Goal: Task Accomplishment & Management: Use online tool/utility

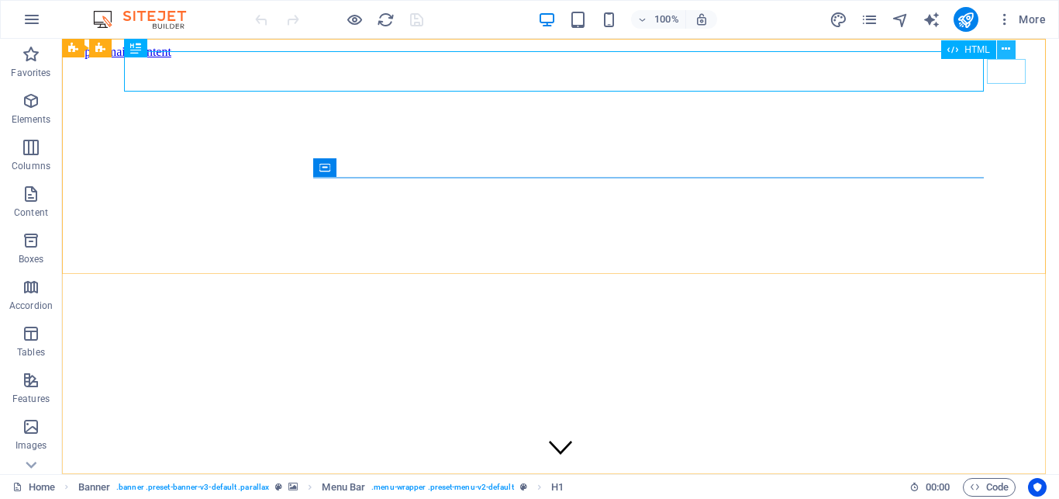
click at [1007, 44] on icon at bounding box center [1006, 49] width 9 height 16
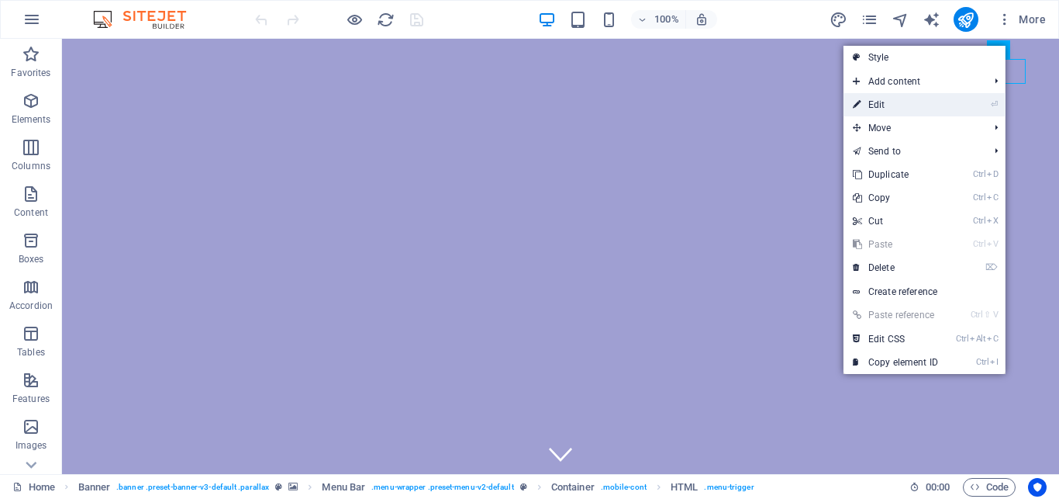
click at [896, 102] on link "⏎ Edit" at bounding box center [896, 104] width 104 height 23
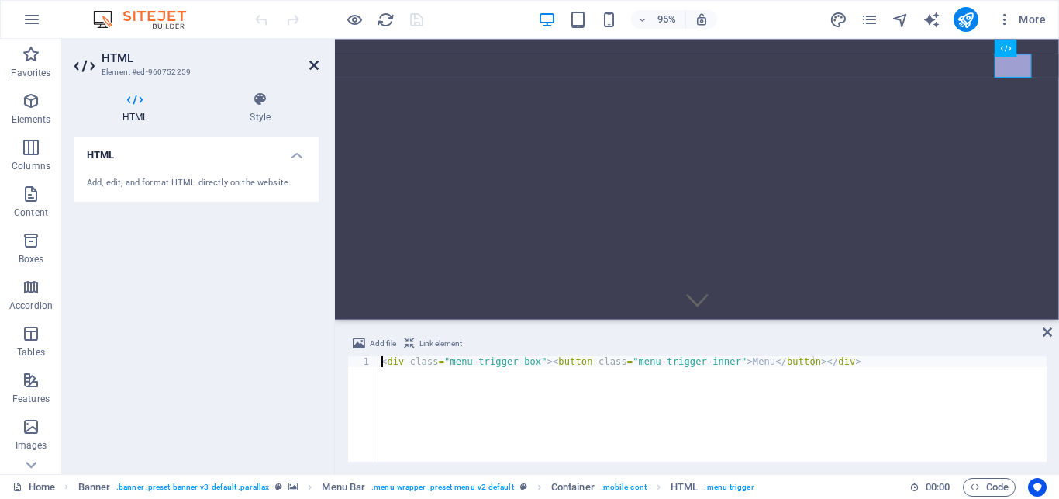
click at [314, 65] on icon at bounding box center [313, 65] width 9 height 12
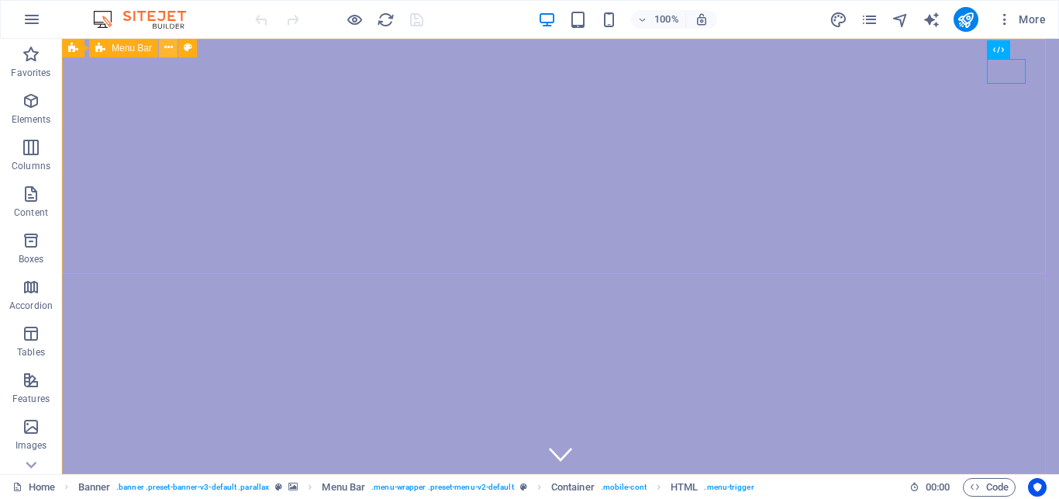
click at [170, 41] on icon at bounding box center [168, 48] width 9 height 16
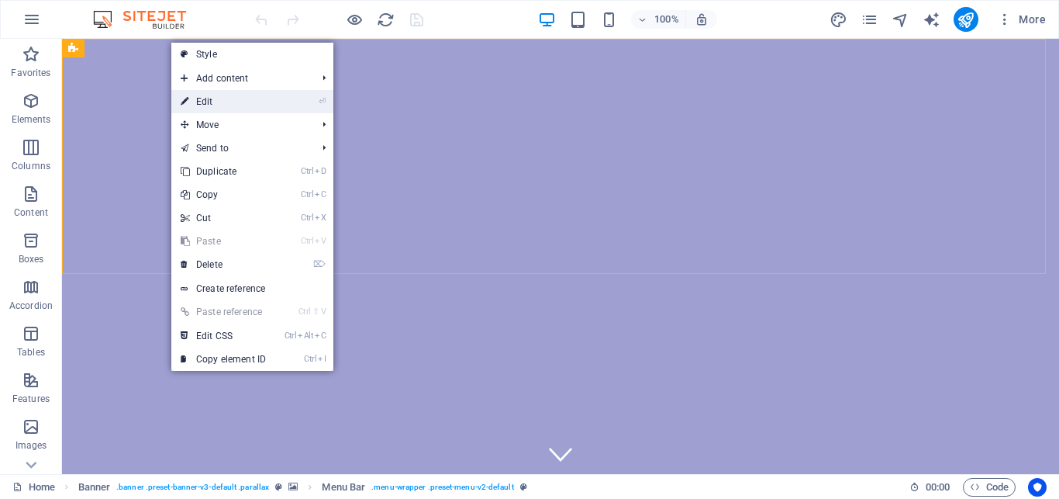
click at [226, 103] on link "⏎ Edit" at bounding box center [223, 101] width 104 height 23
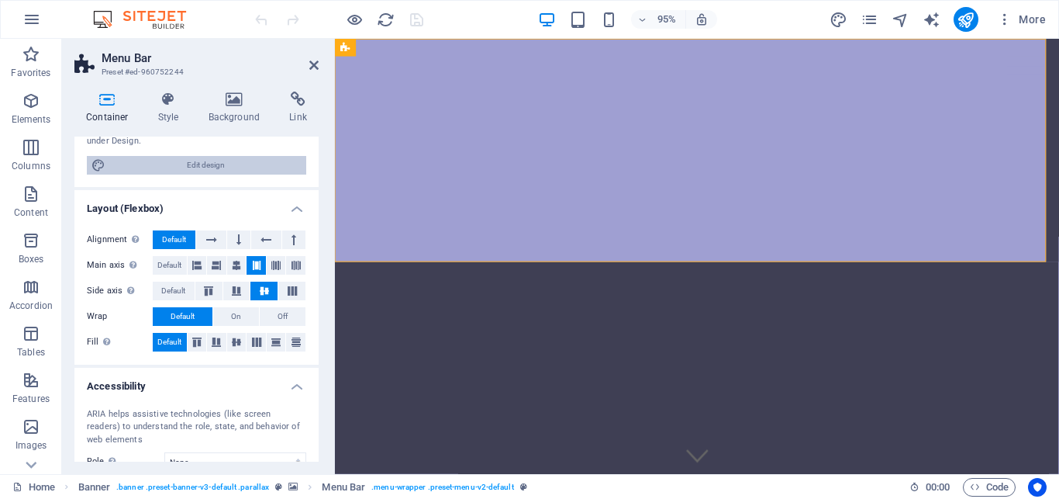
scroll to position [163, 0]
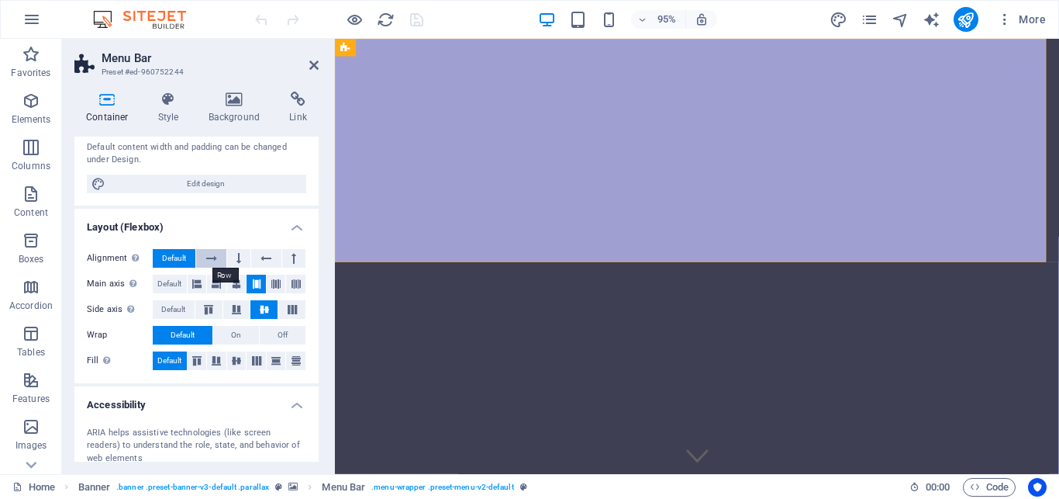
click at [202, 259] on button at bounding box center [210, 258] width 29 height 19
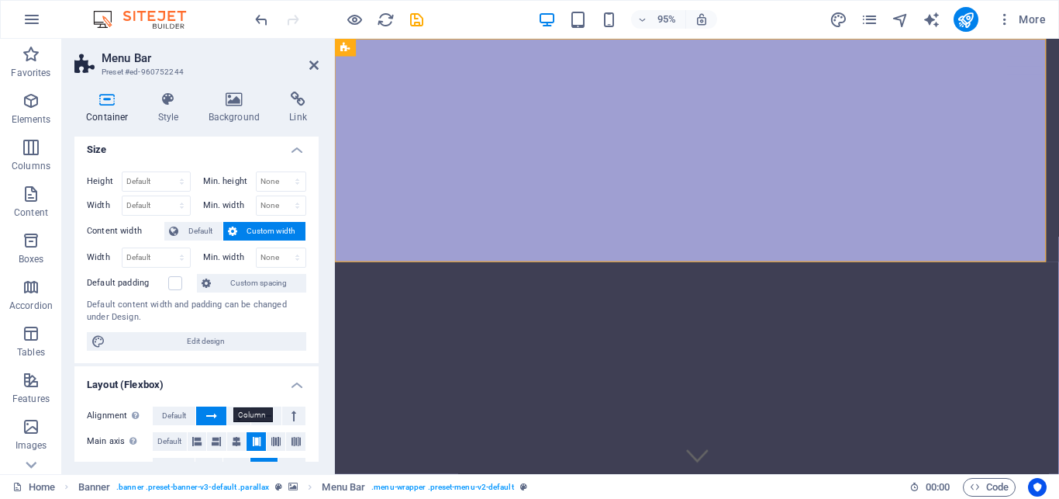
scroll to position [0, 0]
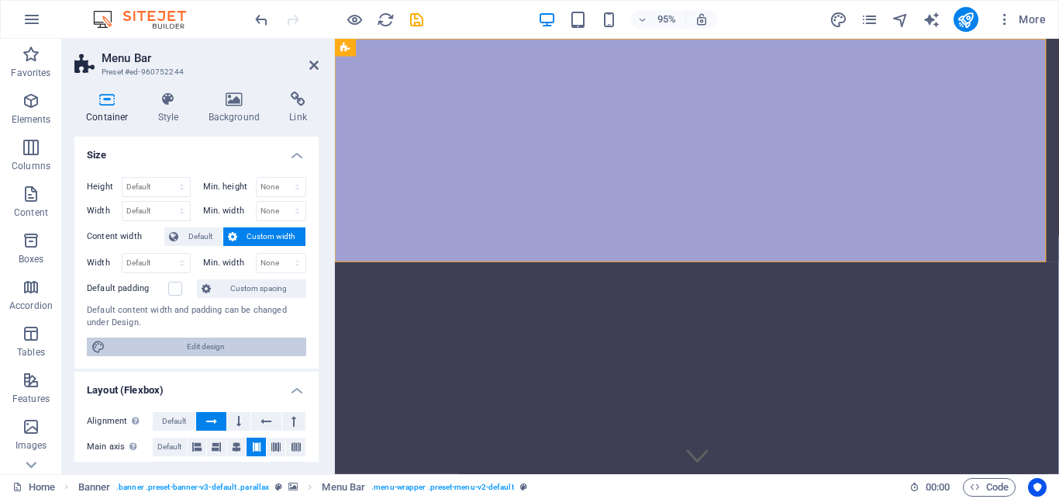
click at [205, 344] on span "Edit design" at bounding box center [206, 346] width 192 height 19
select select "700"
select select "rem"
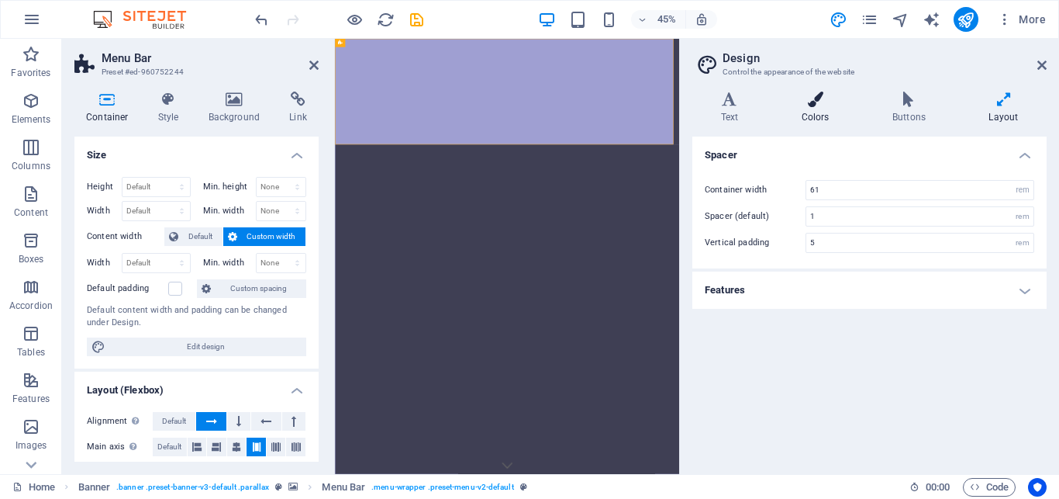
click at [821, 95] on icon at bounding box center [815, 100] width 85 height 16
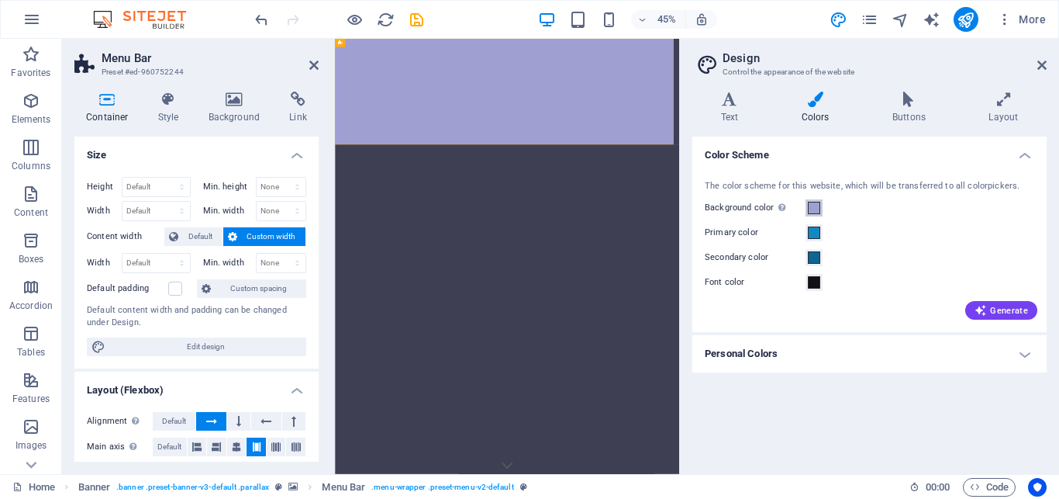
click at [816, 209] on span at bounding box center [814, 208] width 12 height 12
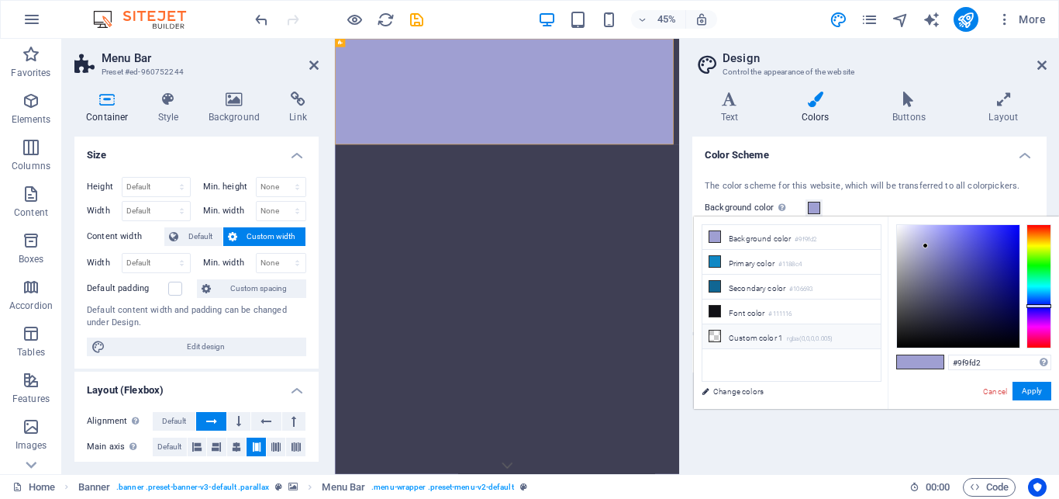
click at [711, 335] on icon at bounding box center [715, 335] width 11 height 11
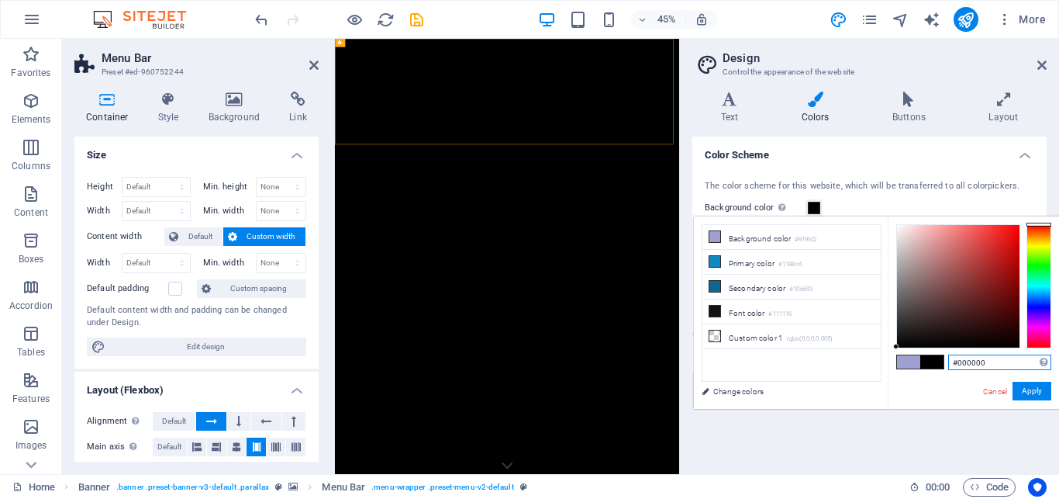
click at [990, 366] on input "#000000" at bounding box center [1000, 362] width 103 height 16
type input "#"
click at [1033, 392] on button "Apply" at bounding box center [1032, 391] width 39 height 19
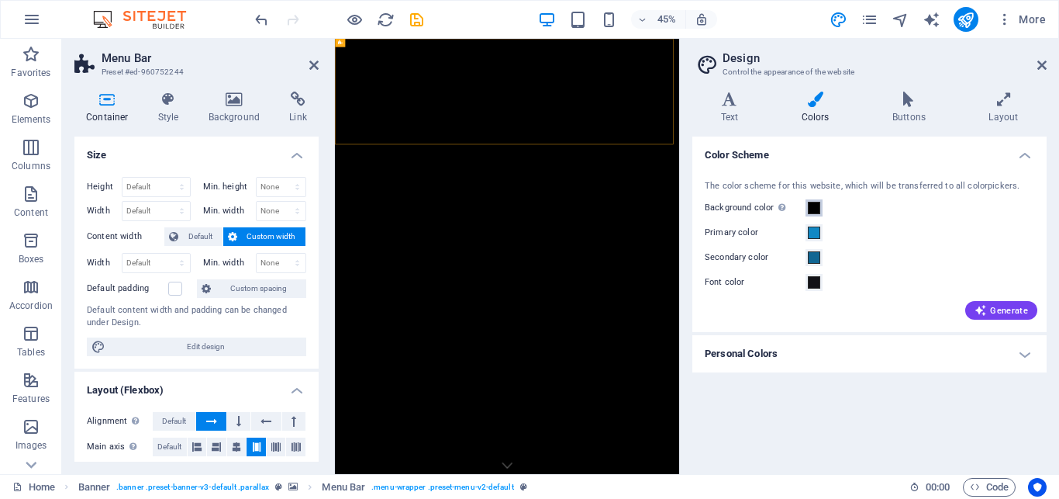
click at [815, 207] on span at bounding box center [814, 208] width 12 height 12
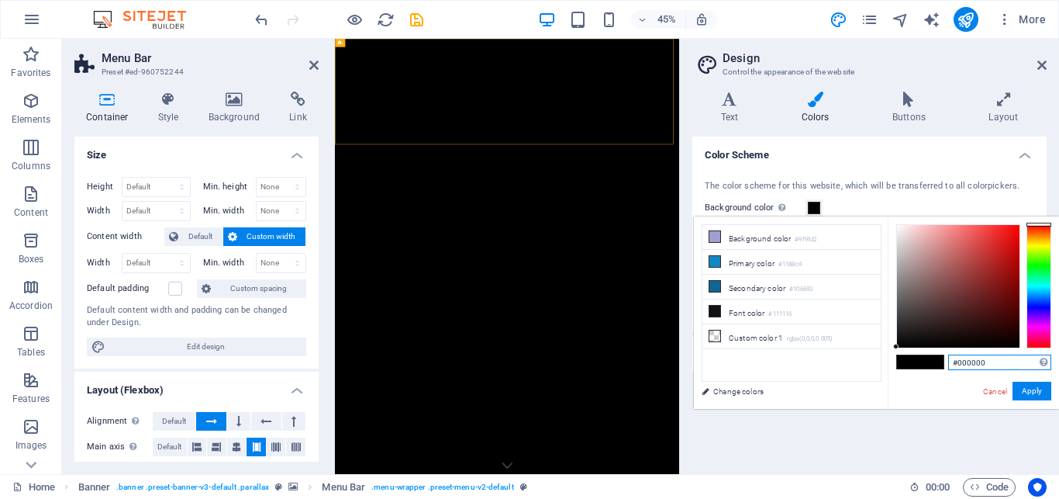
click at [997, 365] on input "#000000" at bounding box center [1000, 362] width 103 height 16
type input "#"
type input "#ffffff"
click at [1036, 390] on button "Apply" at bounding box center [1032, 391] width 39 height 19
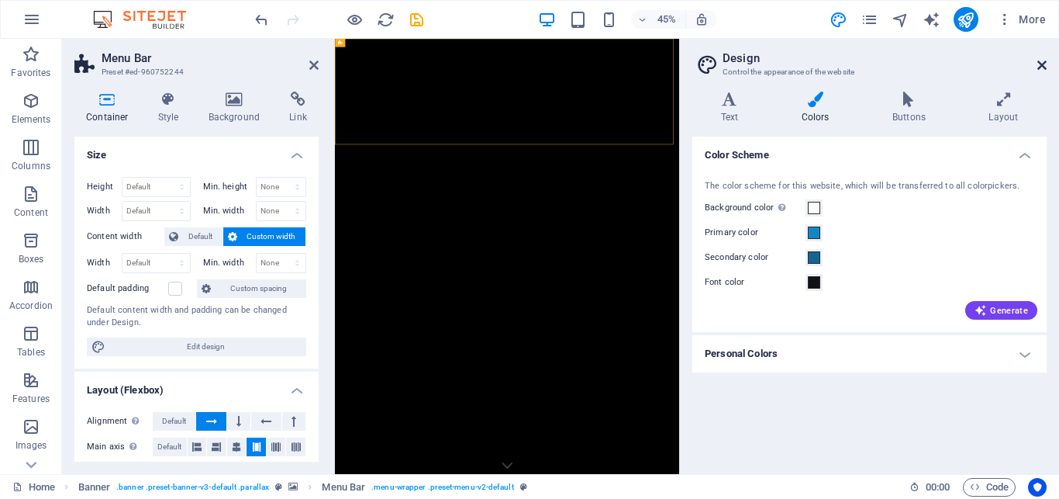
click at [1045, 66] on icon at bounding box center [1042, 65] width 9 height 12
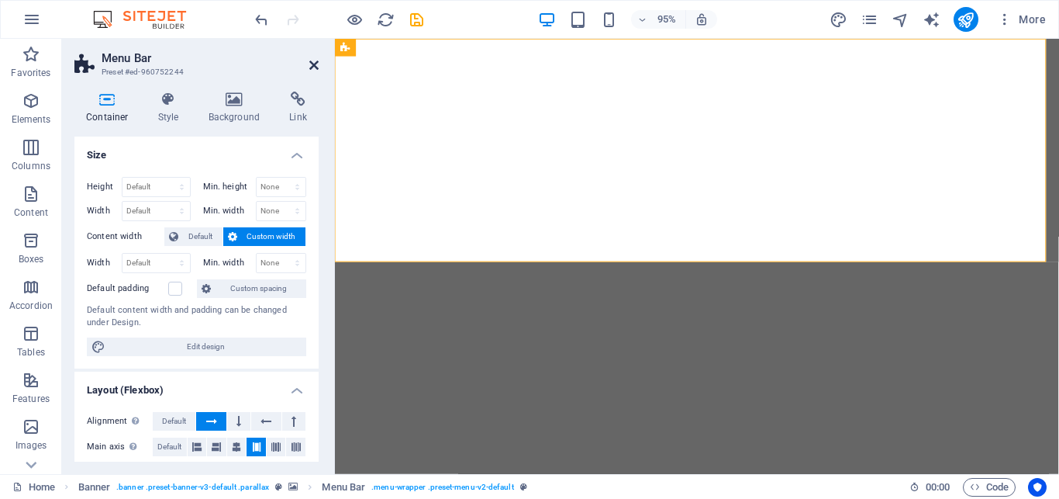
click at [316, 66] on icon at bounding box center [313, 65] width 9 height 12
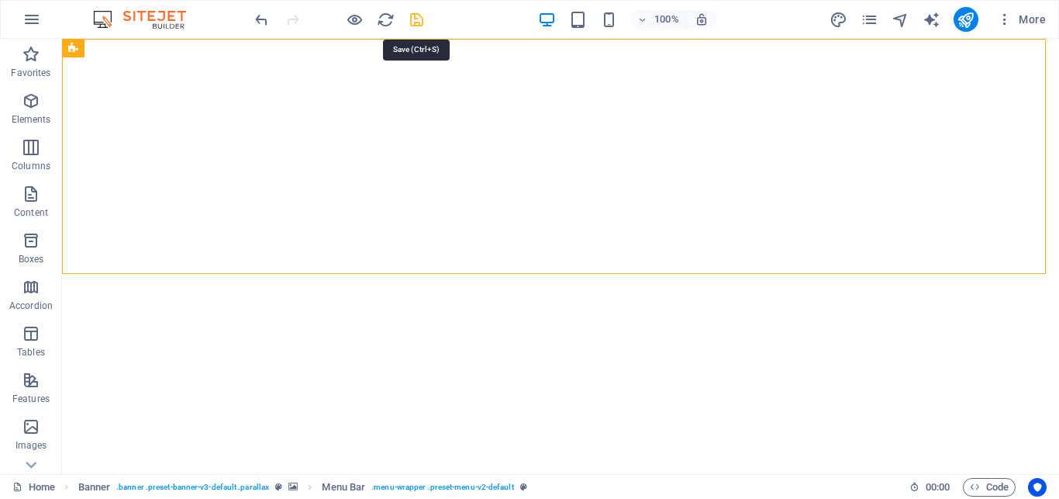
click at [413, 18] on icon "save" at bounding box center [417, 20] width 18 height 18
checkbox input "false"
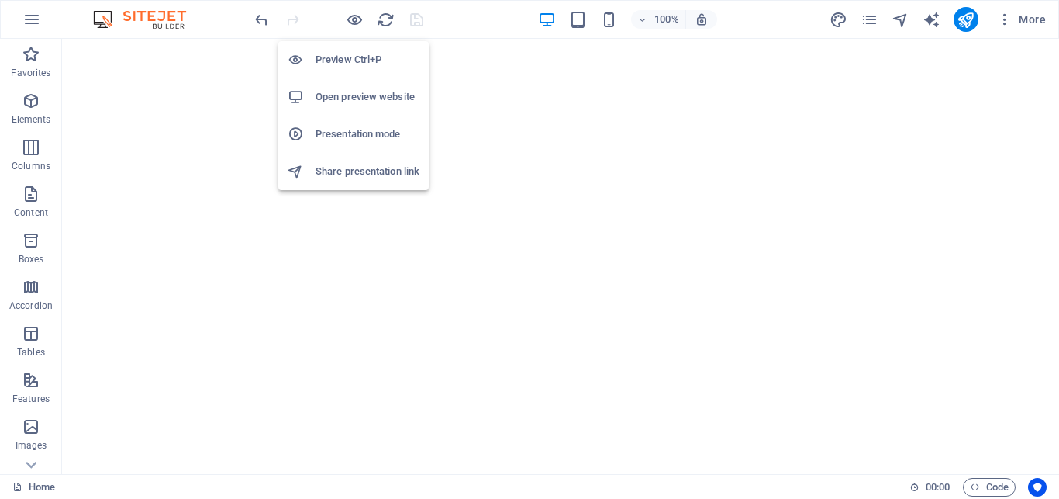
click at [347, 57] on h6 "Preview Ctrl+P" at bounding box center [368, 59] width 104 height 19
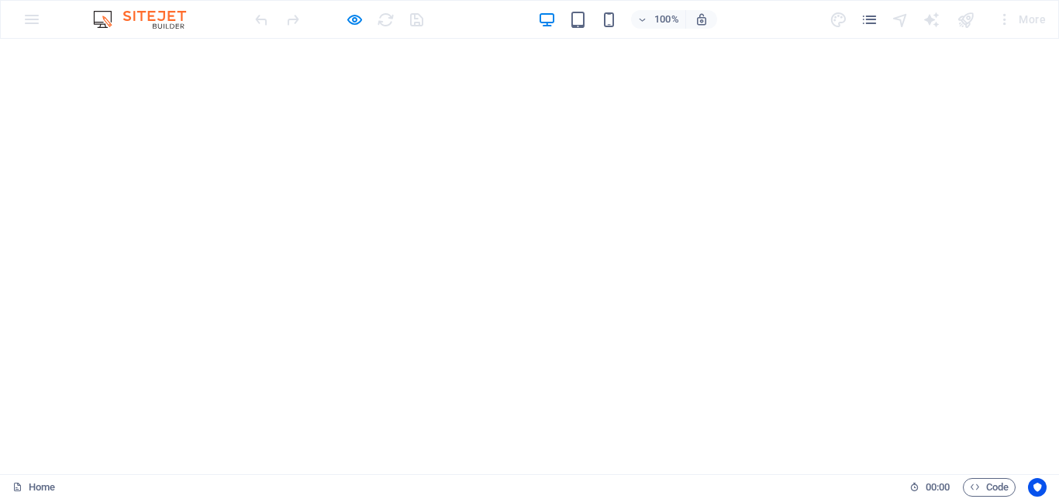
click at [1007, 77] on div "Menu" at bounding box center [1019, 72] width 39 height 25
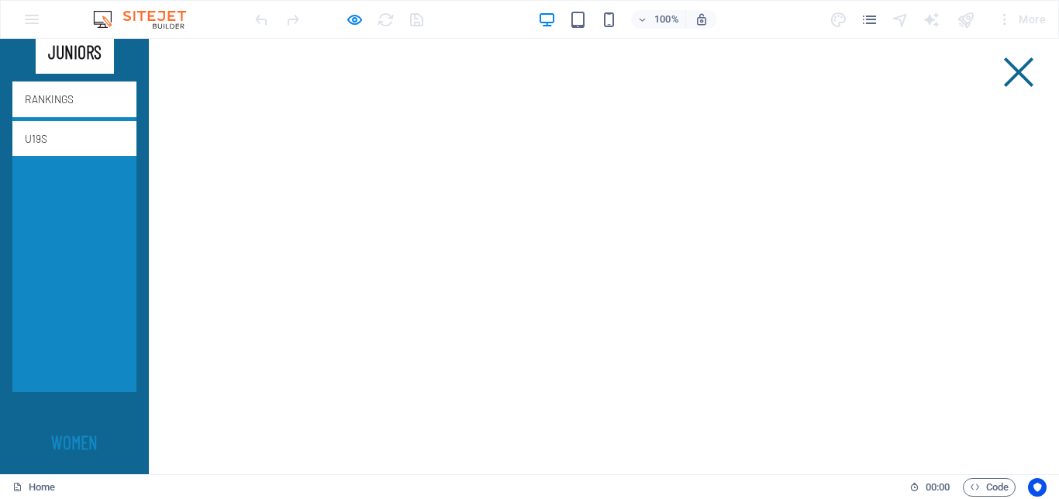
scroll to position [265, 0]
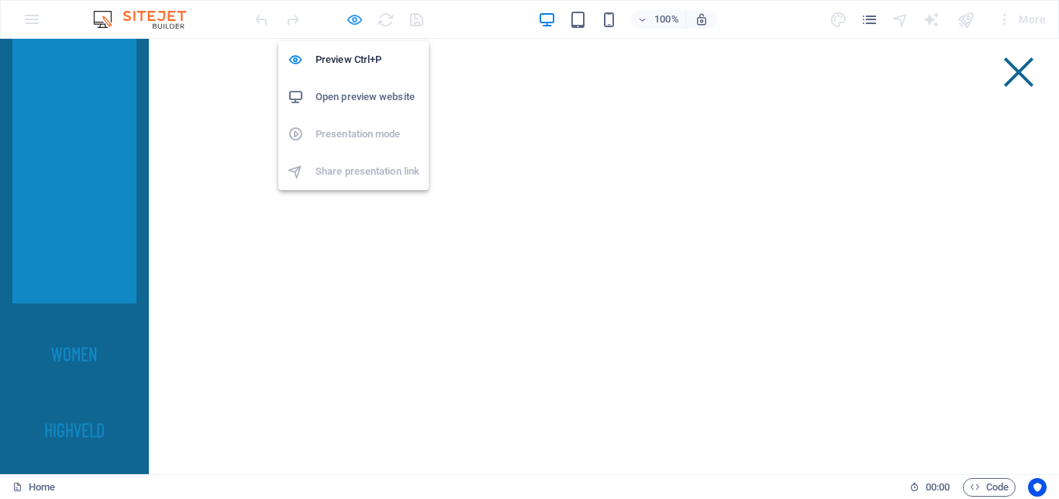
click at [349, 17] on icon "button" at bounding box center [355, 20] width 18 height 18
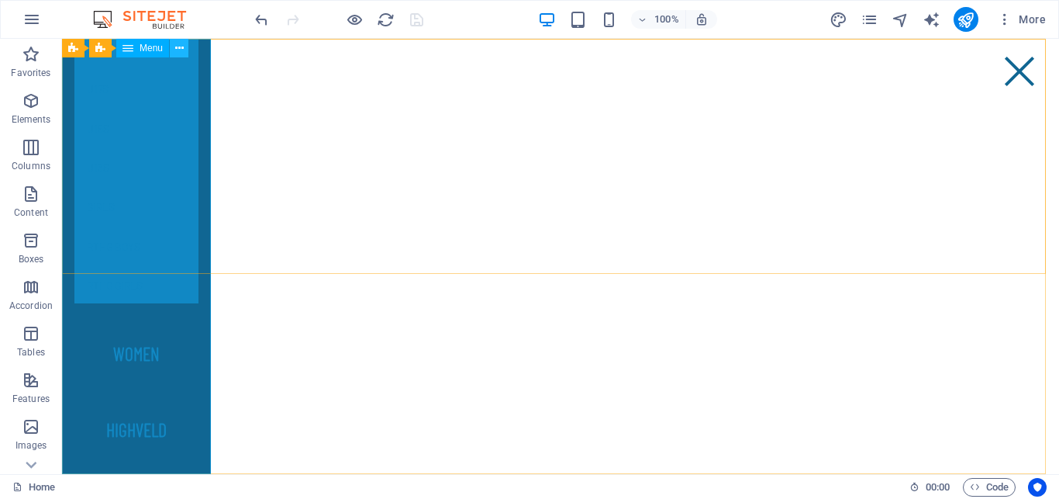
click at [184, 48] on button at bounding box center [179, 48] width 19 height 19
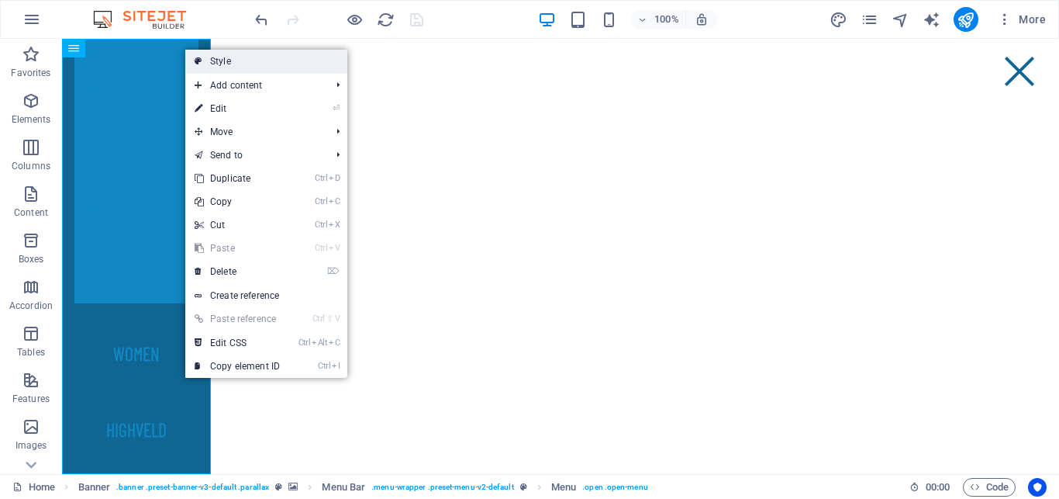
click at [229, 57] on link "Style" at bounding box center [266, 61] width 162 height 23
select select "rem"
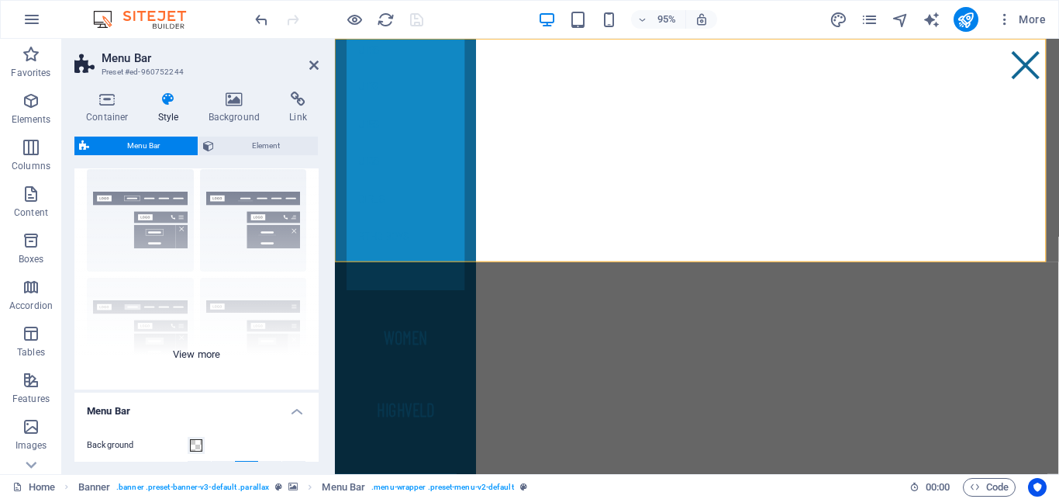
scroll to position [0, 0]
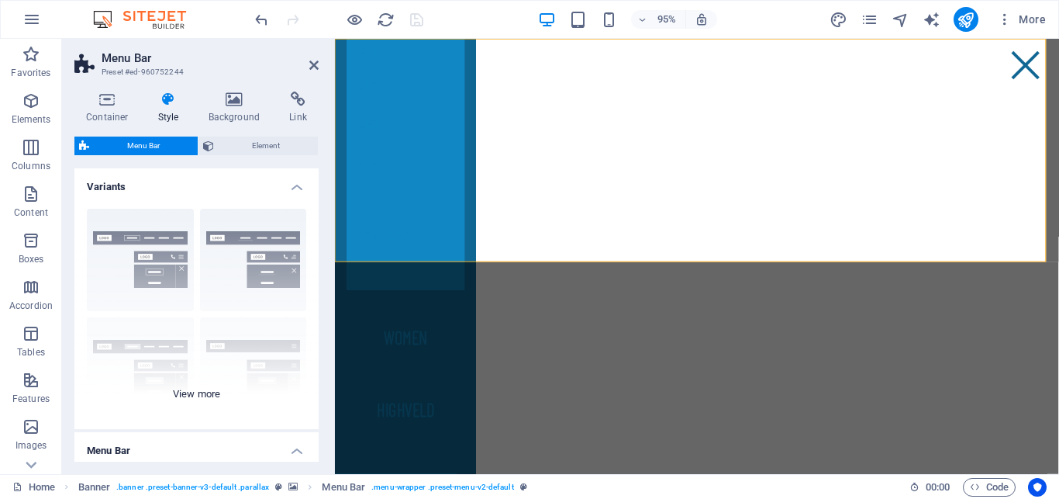
click at [192, 391] on div "Border Centered Default Fixed Loki Trigger Wide XXL" at bounding box center [196, 312] width 244 height 233
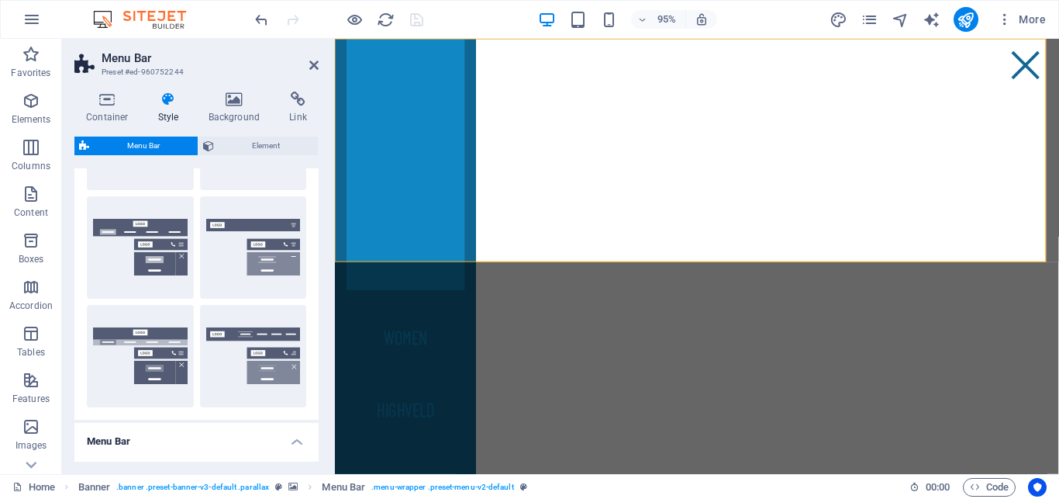
scroll to position [209, 0]
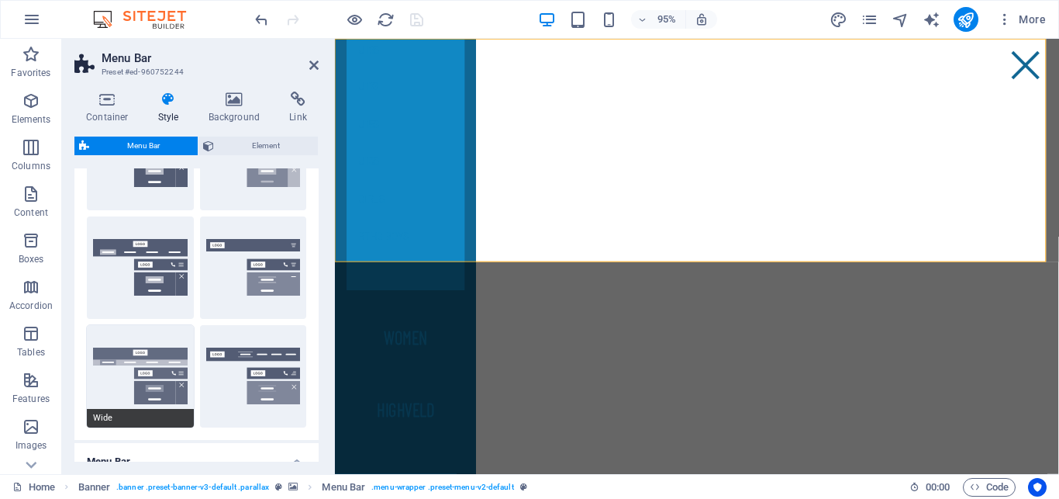
click at [129, 346] on button "Wide" at bounding box center [140, 376] width 107 height 102
type input "0"
type input "2"
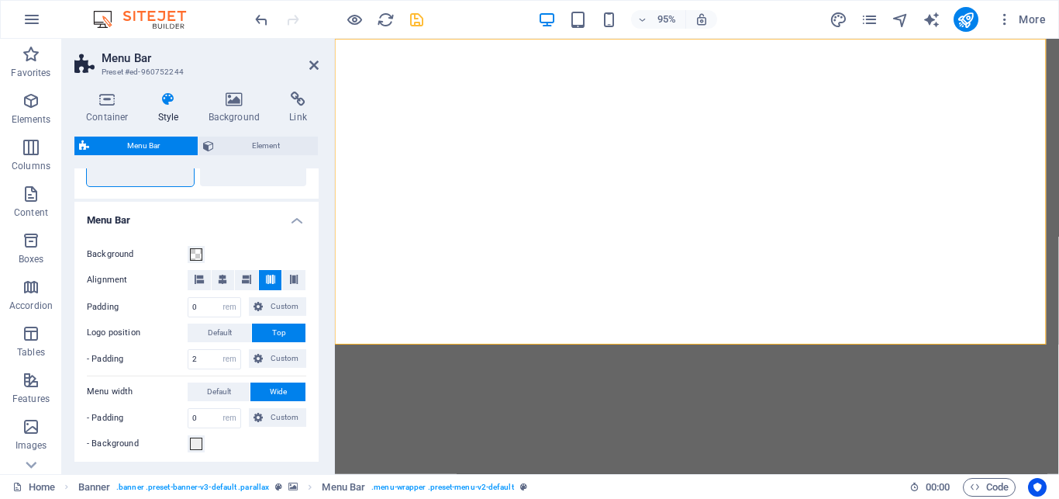
scroll to position [0, 0]
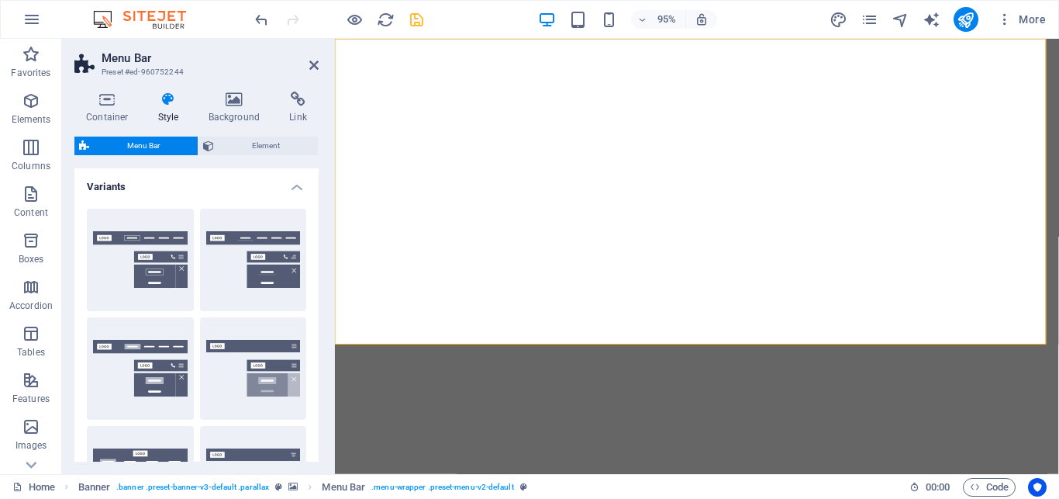
click at [311, 57] on h2 "Menu Bar" at bounding box center [210, 58] width 217 height 14
click at [316, 67] on icon at bounding box center [313, 65] width 9 height 12
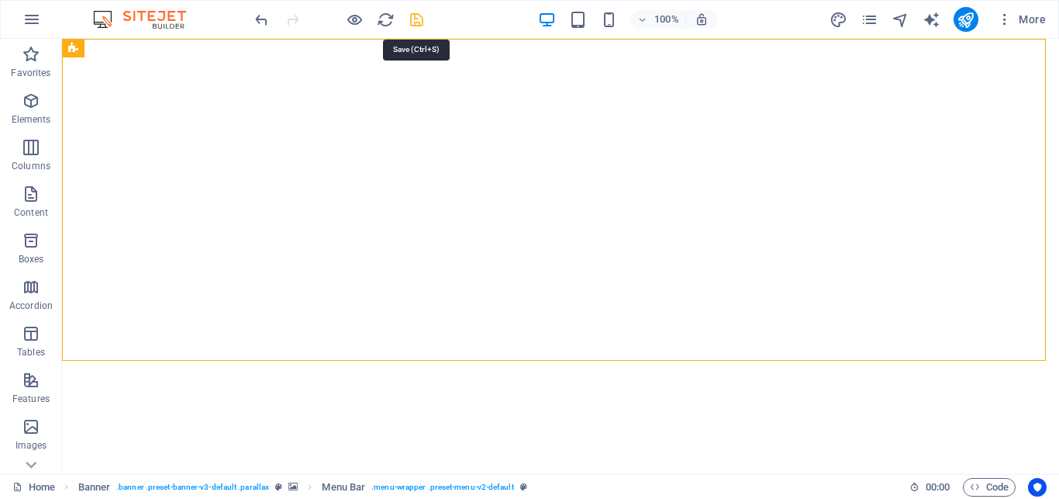
click at [417, 18] on icon "save" at bounding box center [417, 20] width 18 height 18
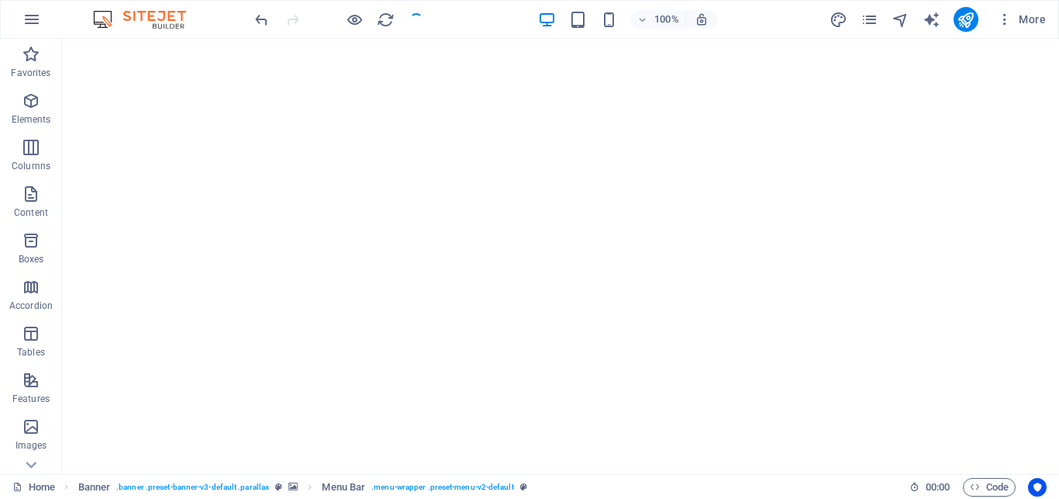
checkbox input "false"
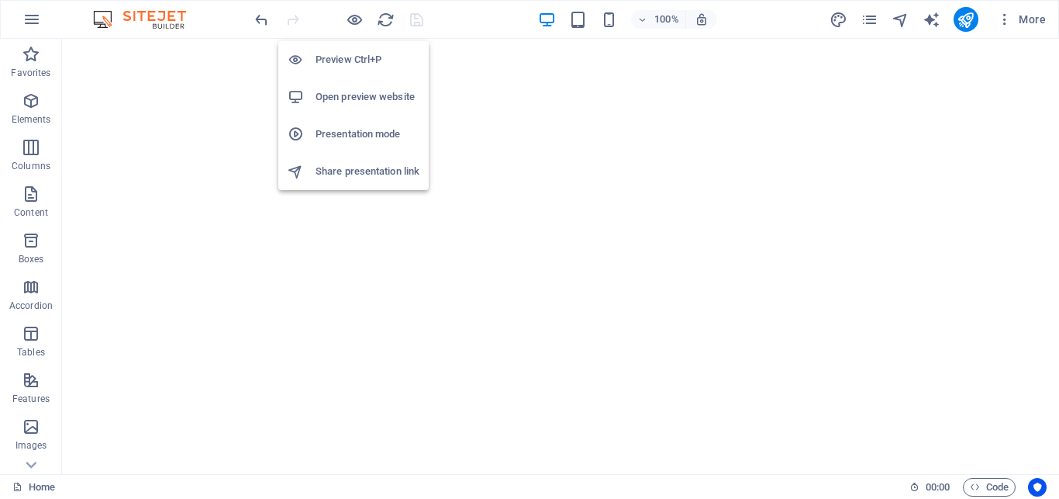
click at [349, 57] on h6 "Preview Ctrl+P" at bounding box center [368, 59] width 104 height 19
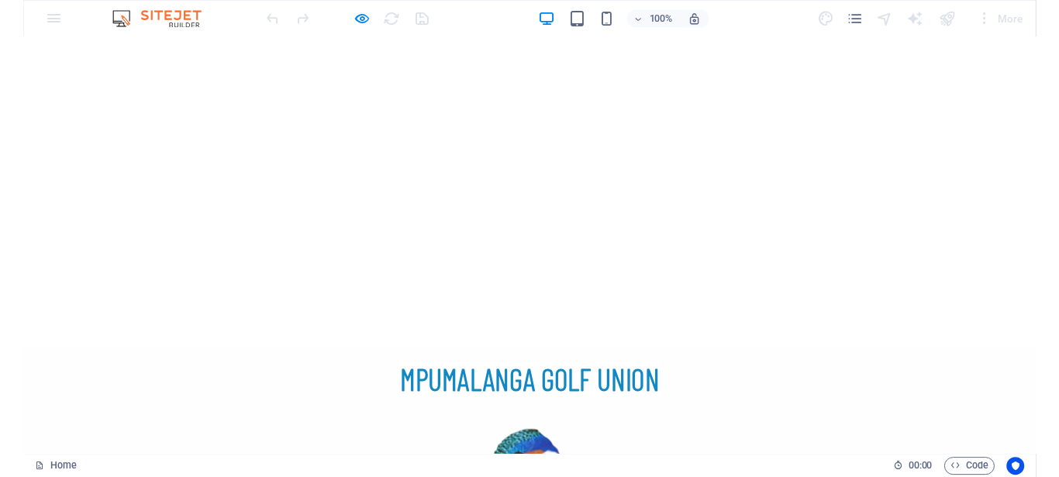
scroll to position [158, 0]
